Goal: Transaction & Acquisition: Purchase product/service

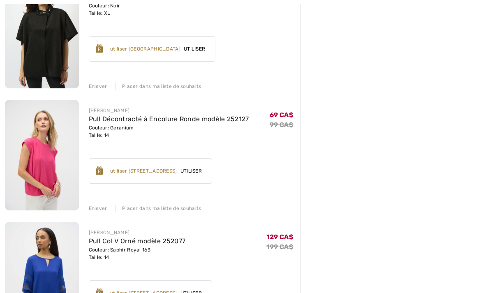
scroll to position [2335, 0]
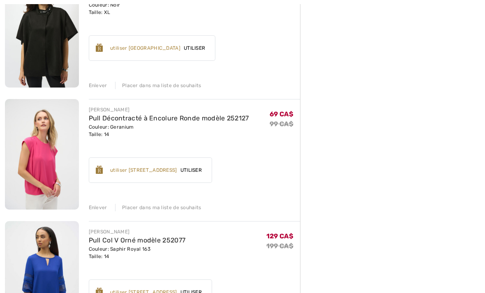
click at [99, 208] on div "Enlever" at bounding box center [98, 207] width 18 height 7
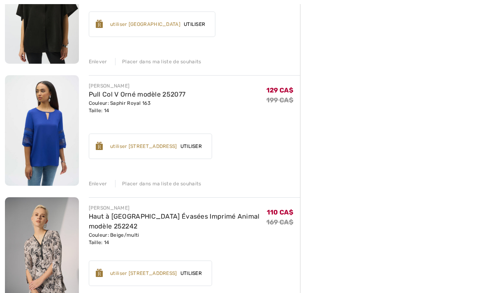
scroll to position [2410, 0]
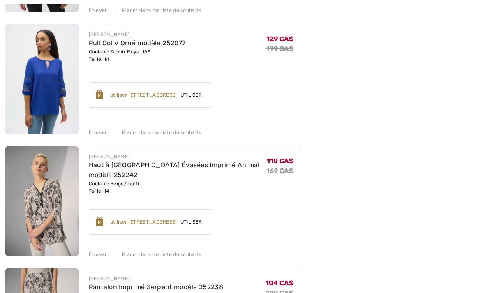
click at [101, 135] on div "Enlever" at bounding box center [98, 132] width 18 height 7
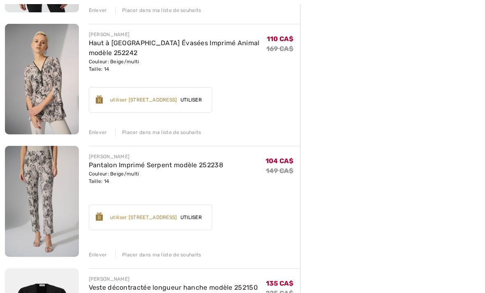
click at [100, 255] on div "Enlever" at bounding box center [98, 254] width 18 height 7
click at [99, 135] on div "Enlever" at bounding box center [98, 132] width 18 height 7
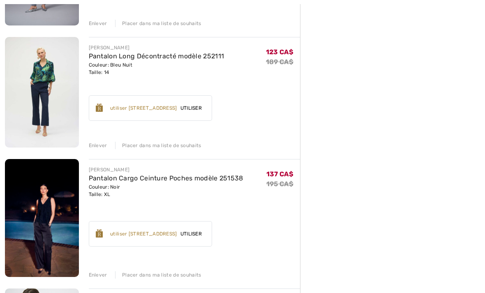
scroll to position [1056, 0]
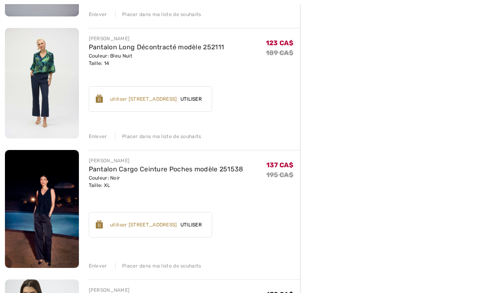
click at [99, 265] on div "Enlever" at bounding box center [98, 265] width 18 height 7
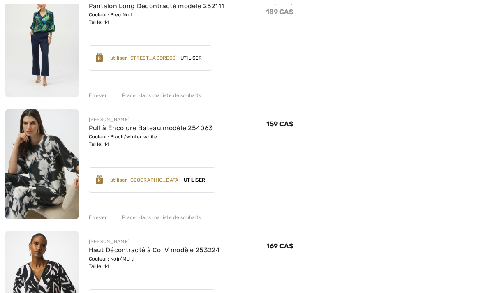
scroll to position [1098, 0]
click at [99, 215] on div "Enlever" at bounding box center [98, 217] width 18 height 7
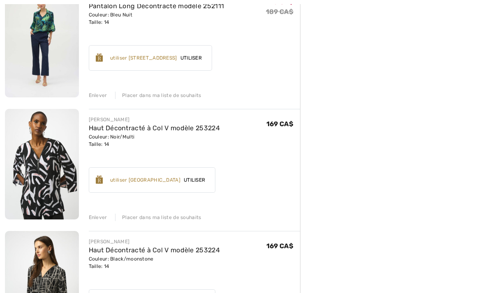
click at [96, 218] on div "Enlever" at bounding box center [98, 217] width 18 height 7
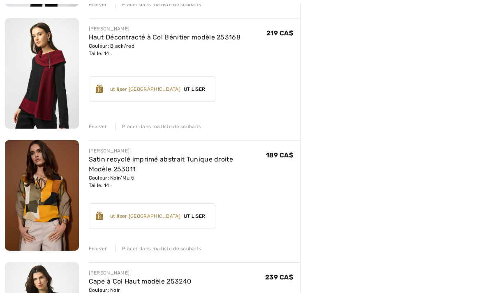
scroll to position [1676, 0]
click at [99, 250] on div "Enlever" at bounding box center [98, 248] width 18 height 7
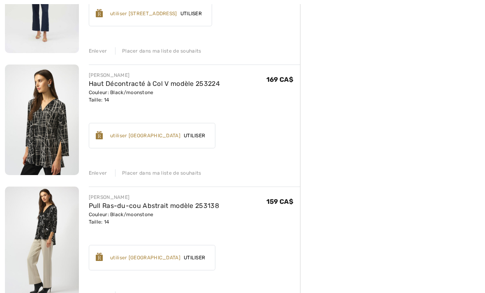
scroll to position [1162, 0]
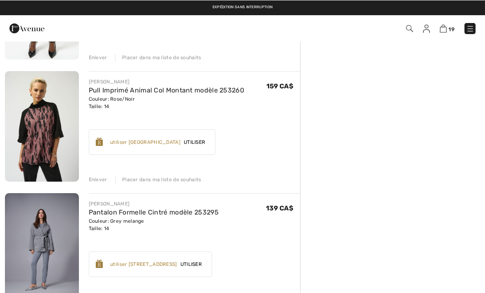
click at [471, 27] on img at bounding box center [470, 28] width 8 height 8
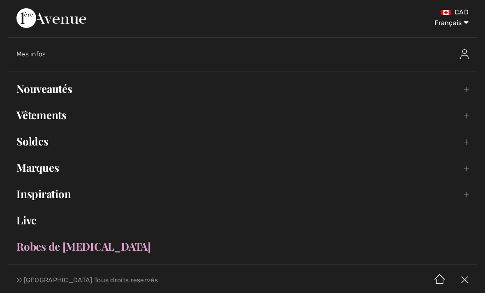
click at [50, 87] on link "Nouveautés Toggle submenu" at bounding box center [242, 89] width 469 height 18
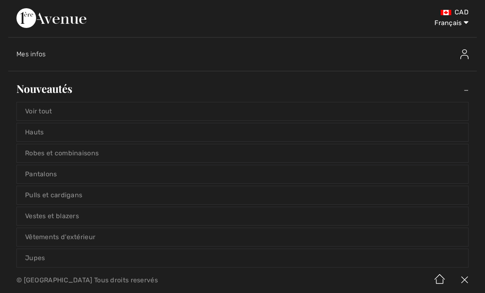
click at [37, 108] on link "Voir tout" at bounding box center [242, 111] width 451 height 18
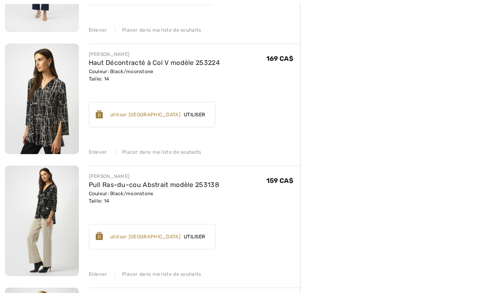
scroll to position [1163, 0]
click at [99, 151] on div "Enlever" at bounding box center [98, 151] width 18 height 7
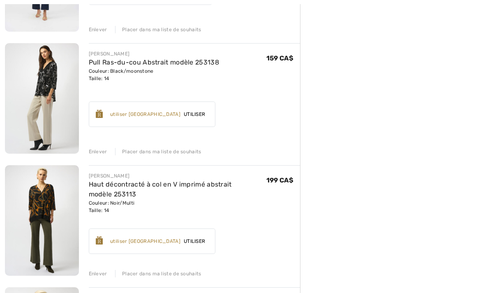
click at [99, 153] on div "Enlever" at bounding box center [98, 151] width 18 height 7
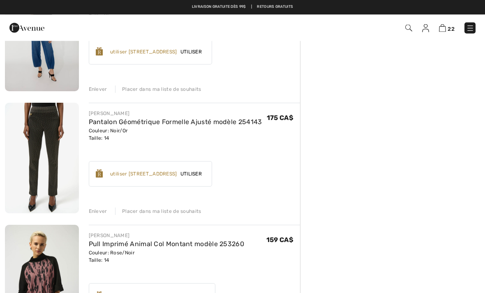
scroll to position [615, 0]
